Goal: Find specific page/section: Find specific page/section

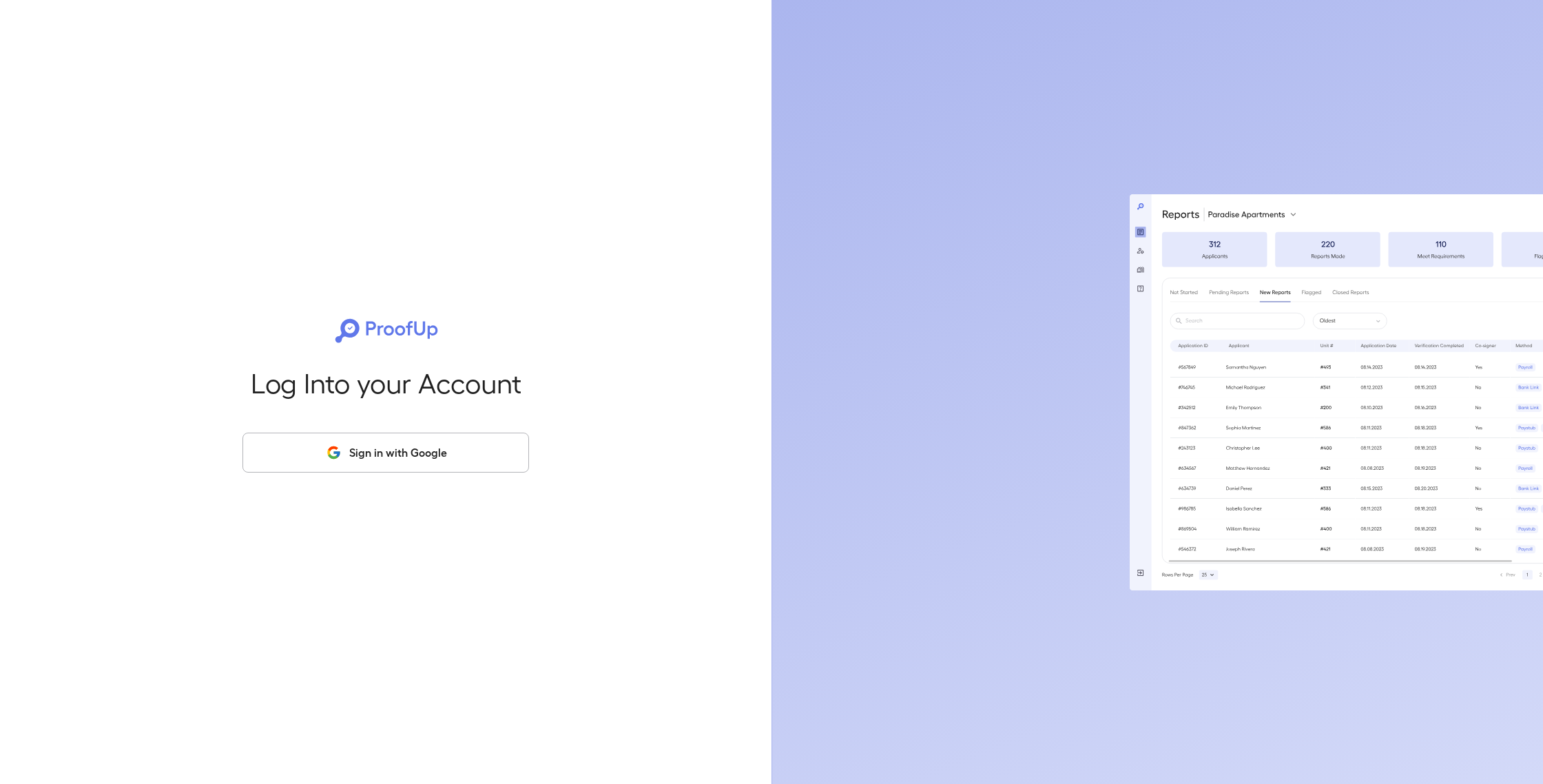
click at [435, 466] on button "Sign in with Google" at bounding box center [385, 452] width 286 height 40
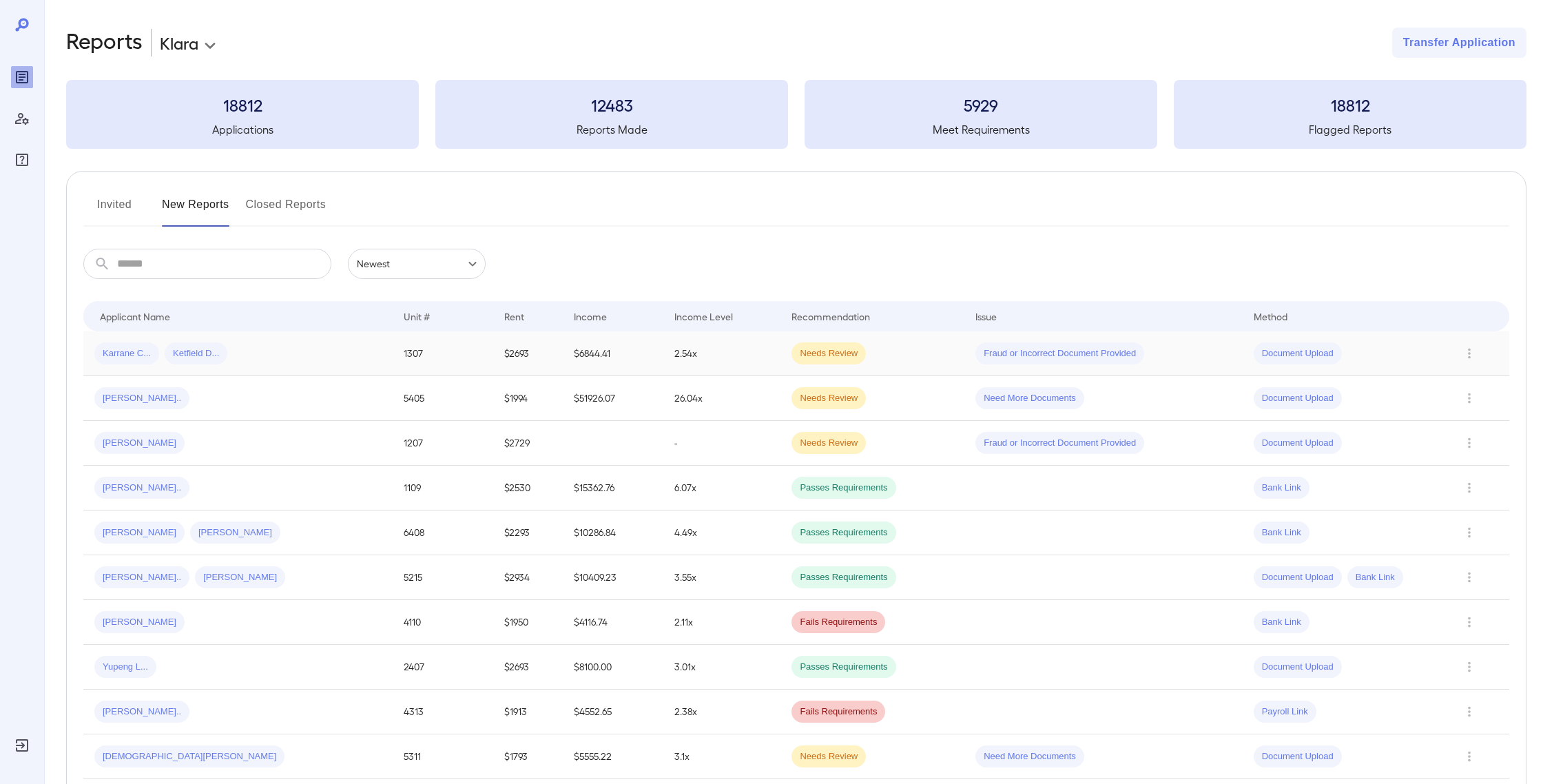
click at [314, 353] on div "Karrane C... Ketfield D..." at bounding box center [238, 353] width 287 height 22
click at [310, 352] on div "Karrane C... Ketfield D..." at bounding box center [238, 353] width 287 height 22
